Goal: Find specific page/section: Find specific page/section

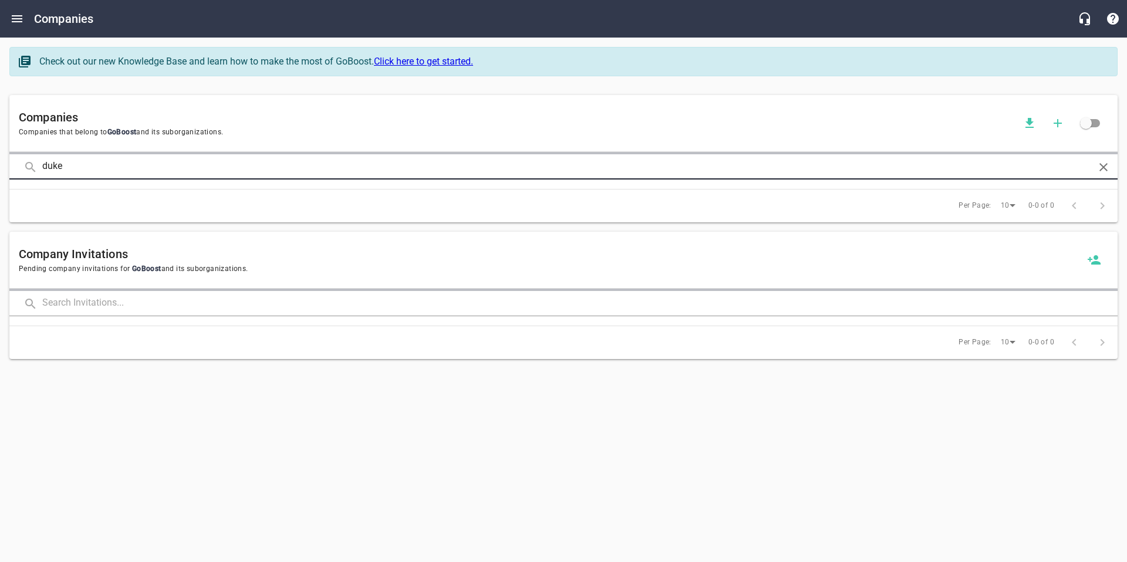
type input "duke"
click button at bounding box center [0, 0] width 0 height 0
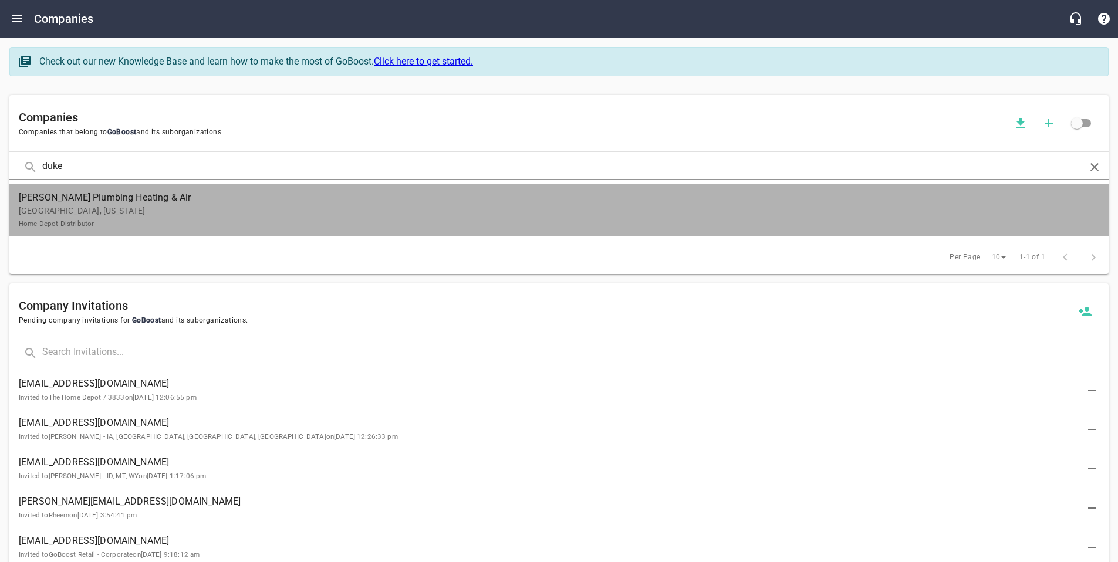
click at [99, 207] on p "[GEOGRAPHIC_DATA], [US_STATE] Home Depot Distributor" at bounding box center [549, 217] width 1061 height 25
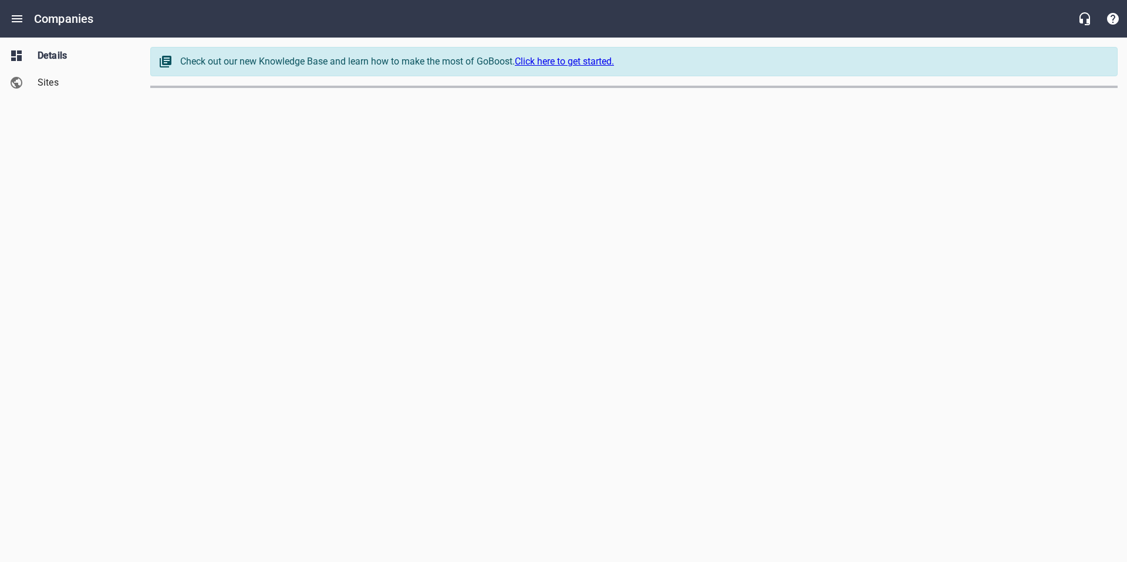
select select "[US_STATE]"
select select "62"
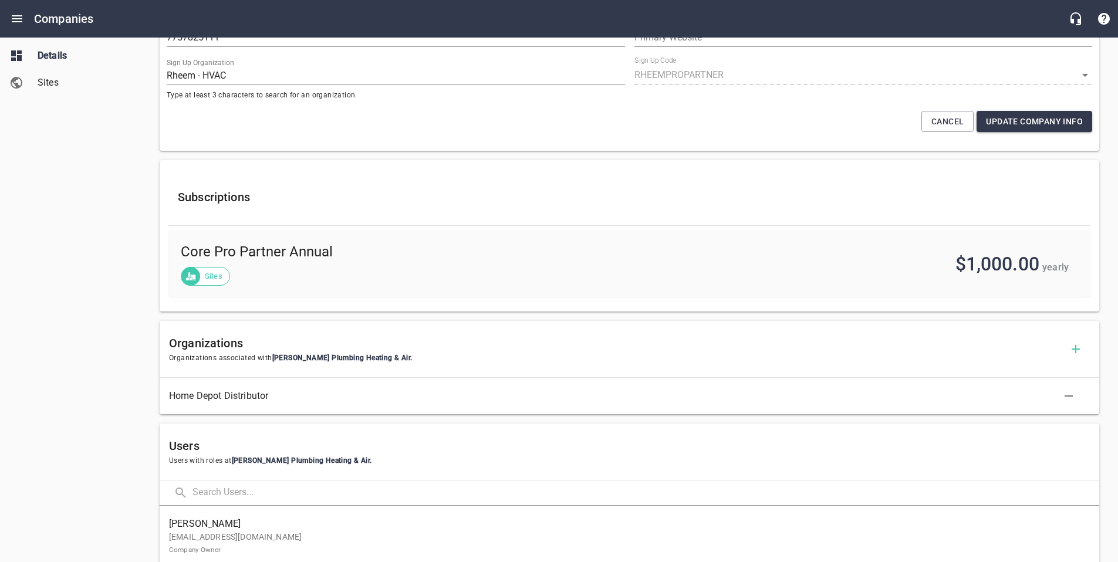
scroll to position [351, 0]
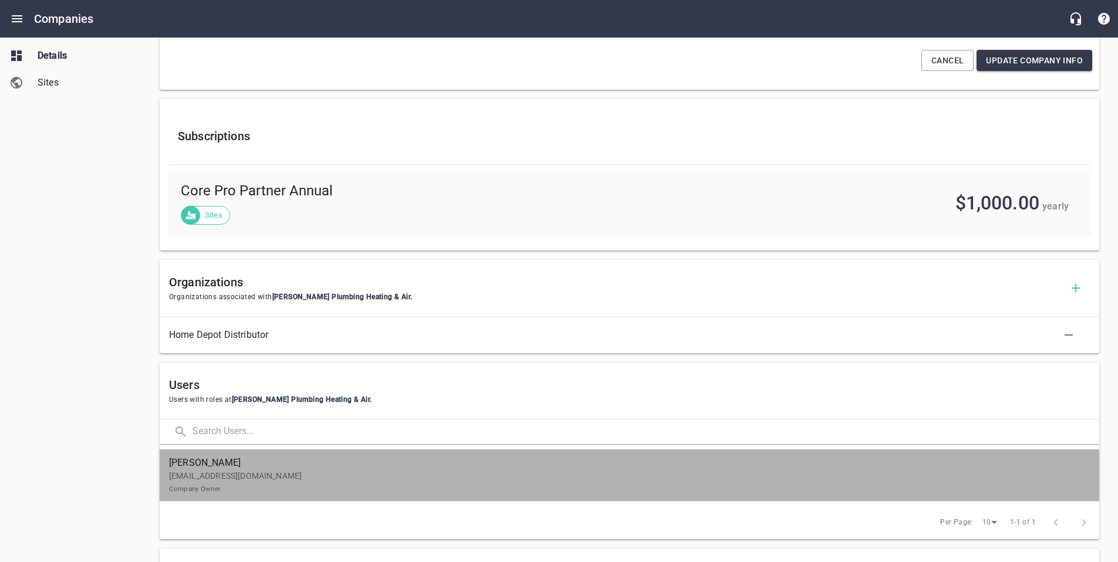
click at [311, 456] on span "[PERSON_NAME]" at bounding box center [624, 463] width 911 height 14
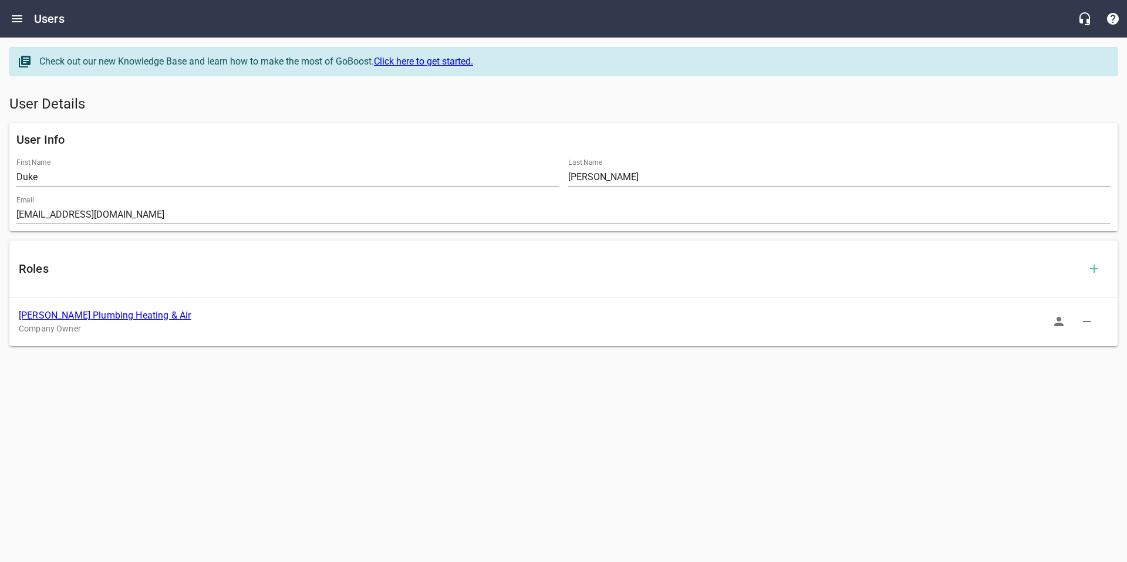
click at [1048, 320] on button "button" at bounding box center [1058, 321] width 28 height 28
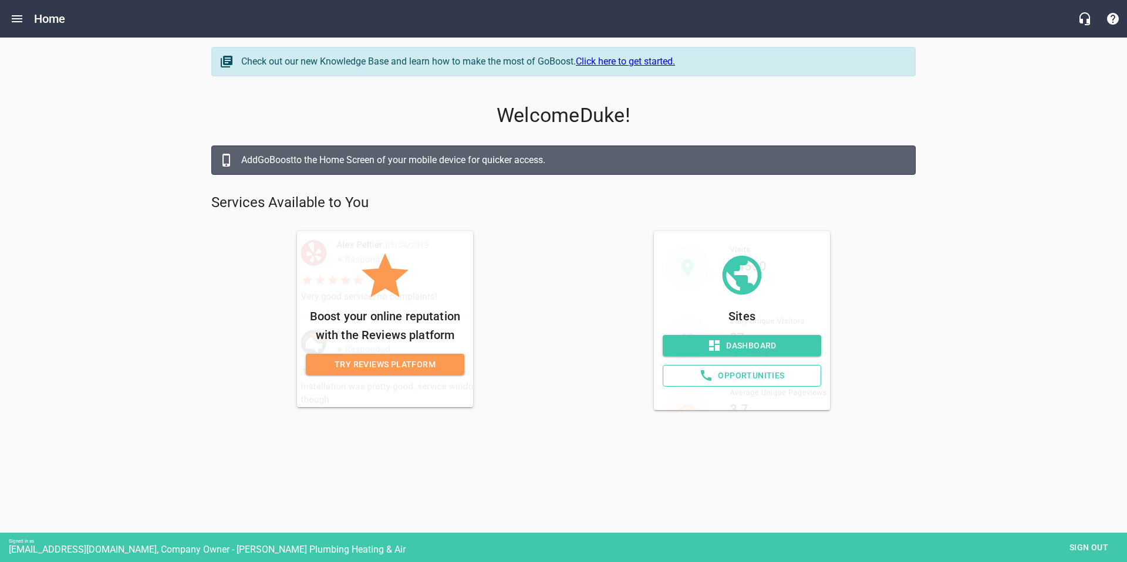
click at [1073, 546] on span "Sign out" at bounding box center [1088, 547] width 49 height 15
